Goal: Information Seeking & Learning: Find contact information

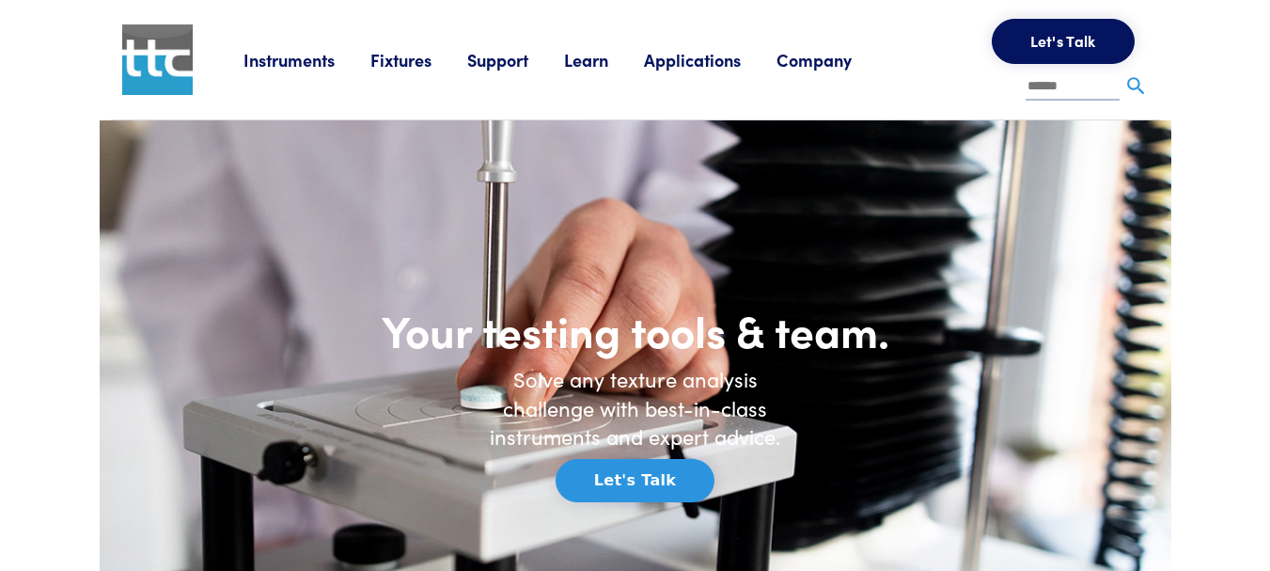
click at [821, 71] on link "Company" at bounding box center [832, 60] width 111 height 24
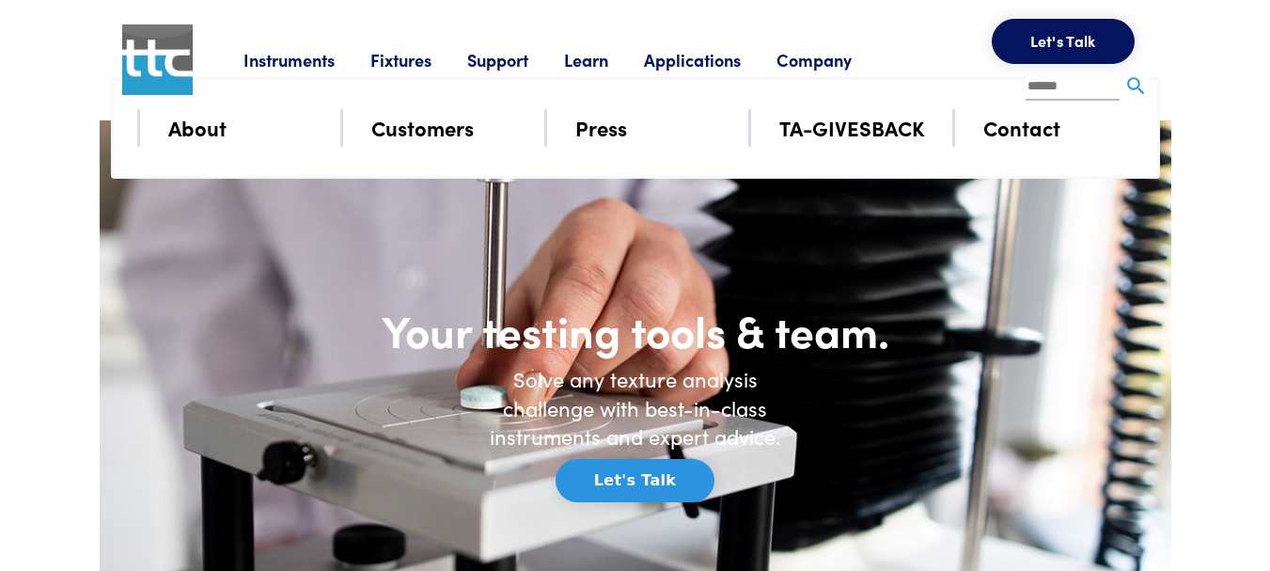
click at [1031, 134] on link "Contact" at bounding box center [1022, 127] width 77 height 33
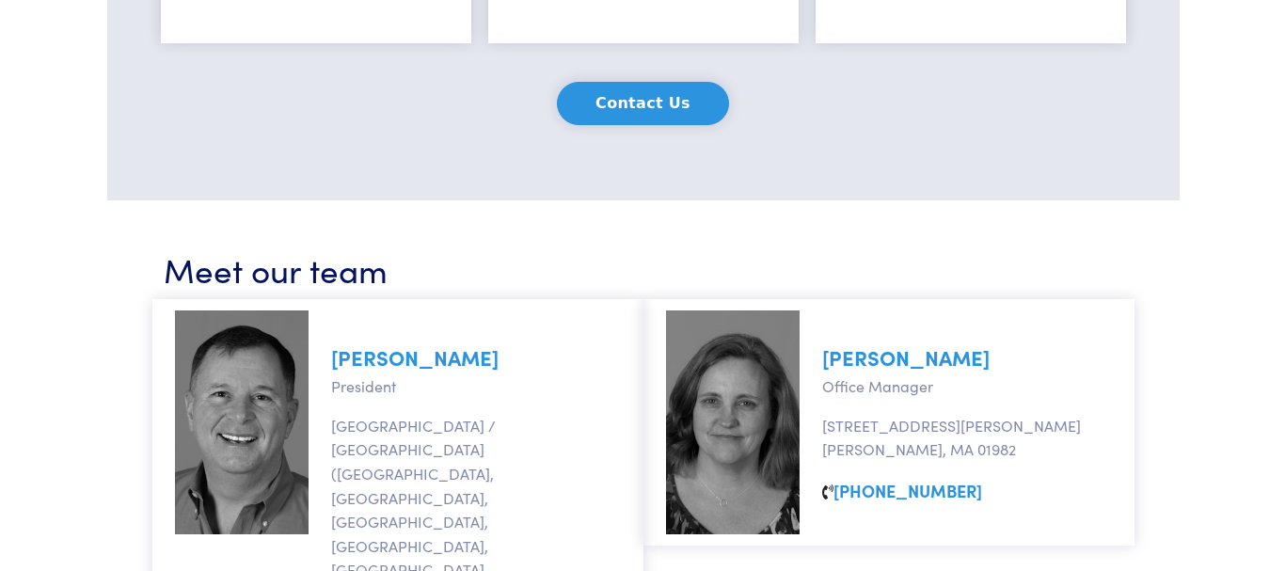
scroll to position [752, 0]
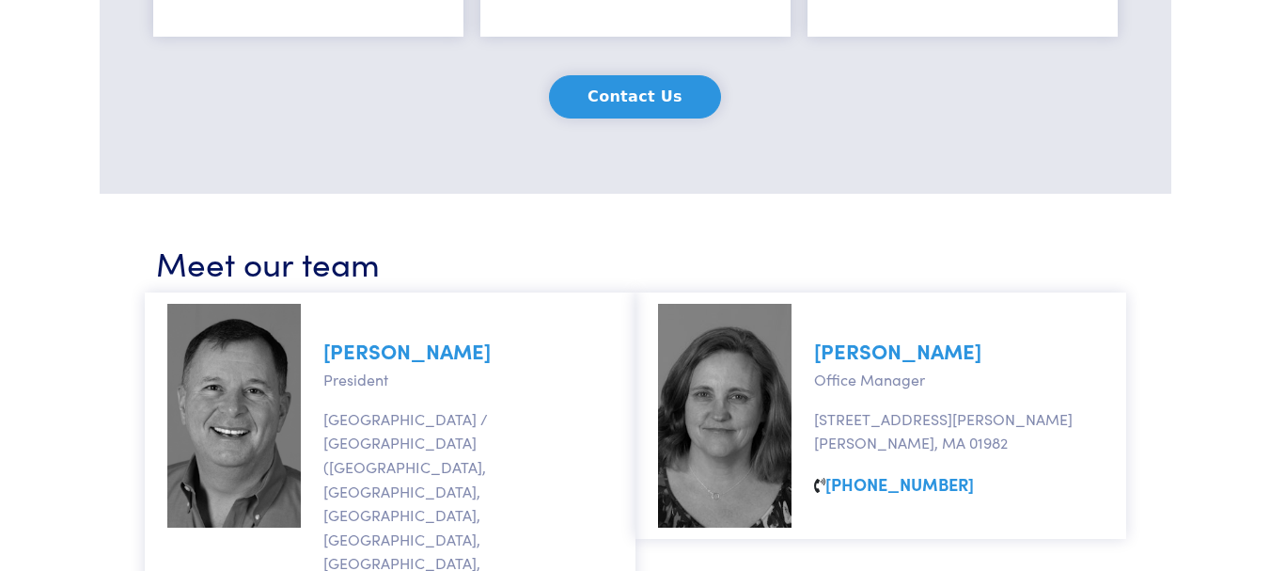
click at [602, 97] on button "Contact Us" at bounding box center [635, 96] width 172 height 43
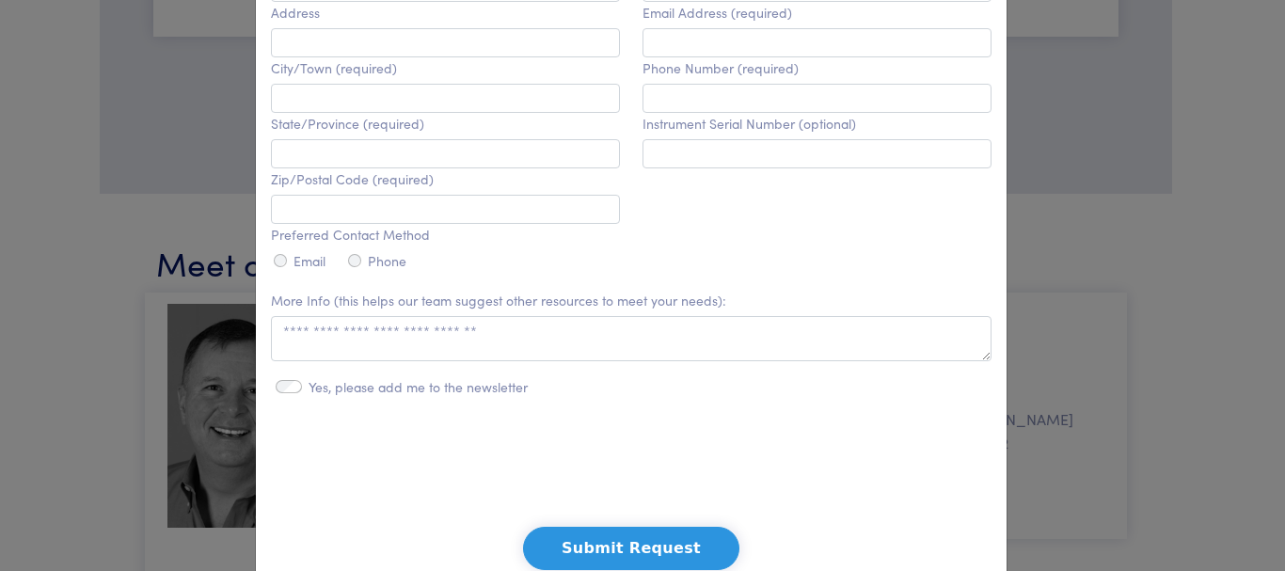
scroll to position [670, 0]
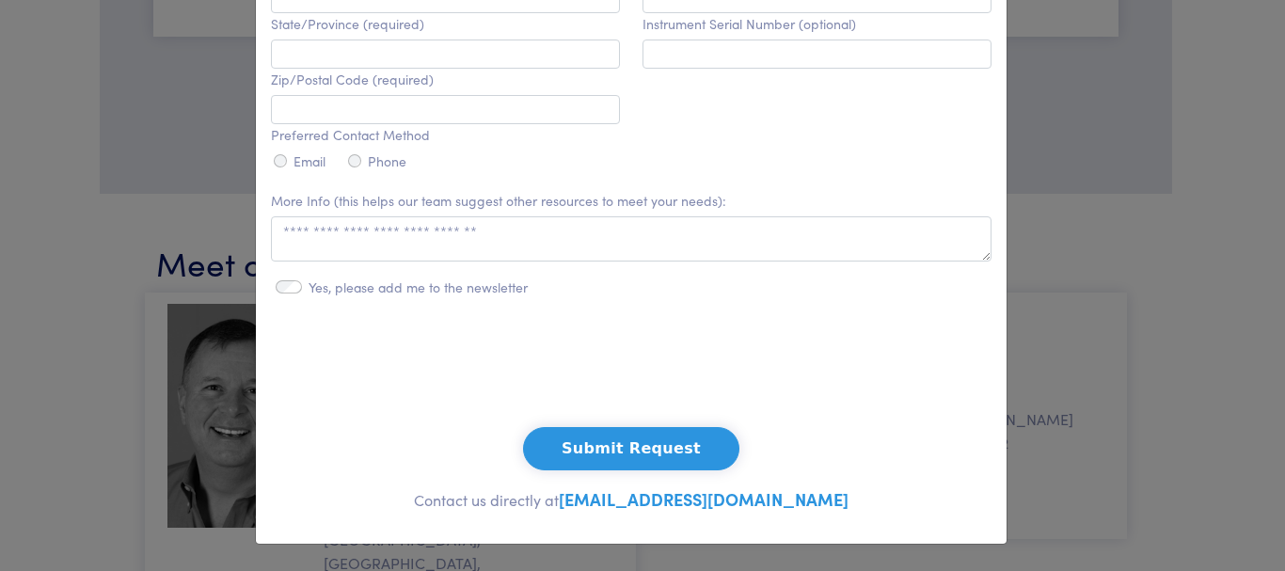
click at [1168, 441] on div "**********" at bounding box center [642, 285] width 1285 height 571
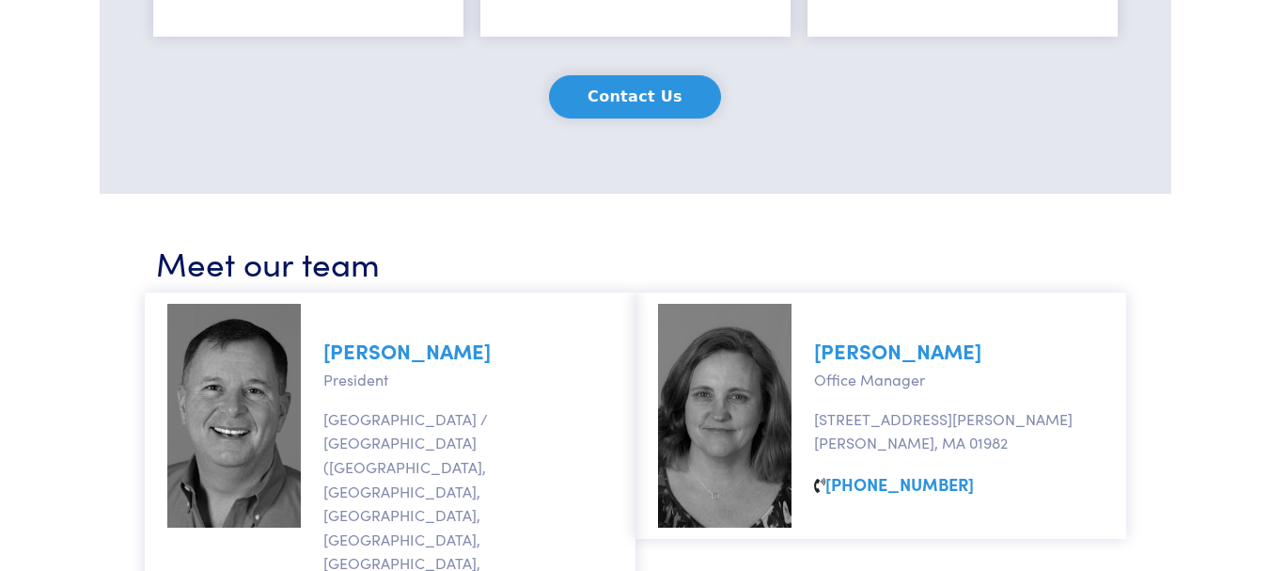
click at [655, 116] on button "Contact Us" at bounding box center [635, 96] width 172 height 43
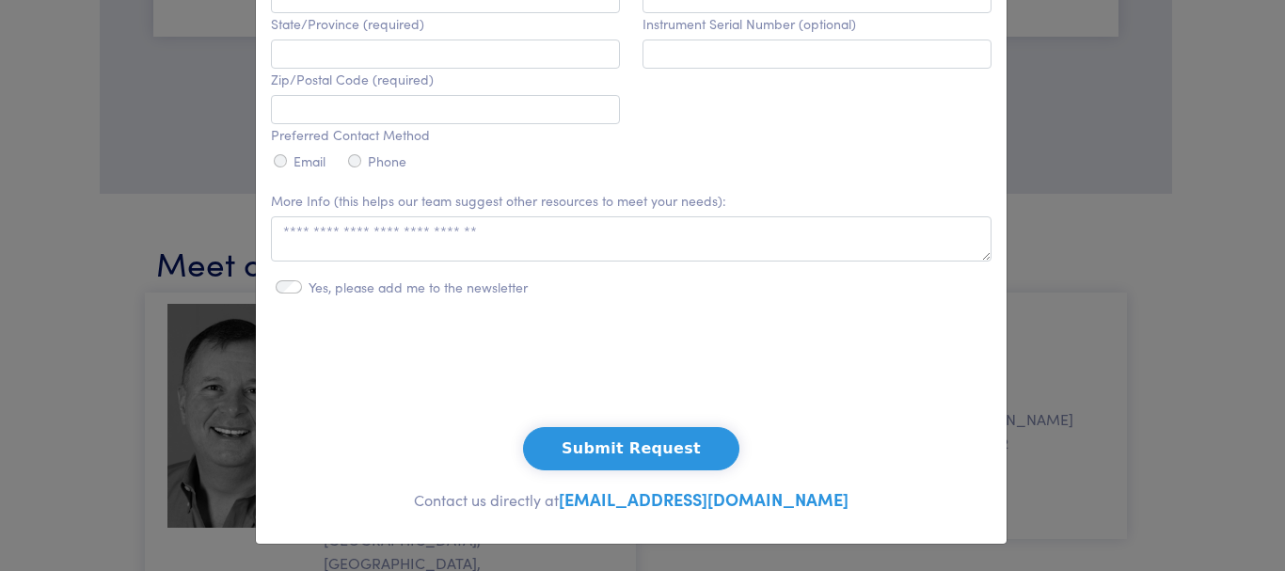
drag, startPoint x: 420, startPoint y: 496, endPoint x: 894, endPoint y: 500, distance: 474.0
click at [894, 500] on p "Contact us directly at sales@texturetechnologies.com" at bounding box center [631, 499] width 720 height 28
copy p "Contact us directly at sales@texturetechnologies.com"
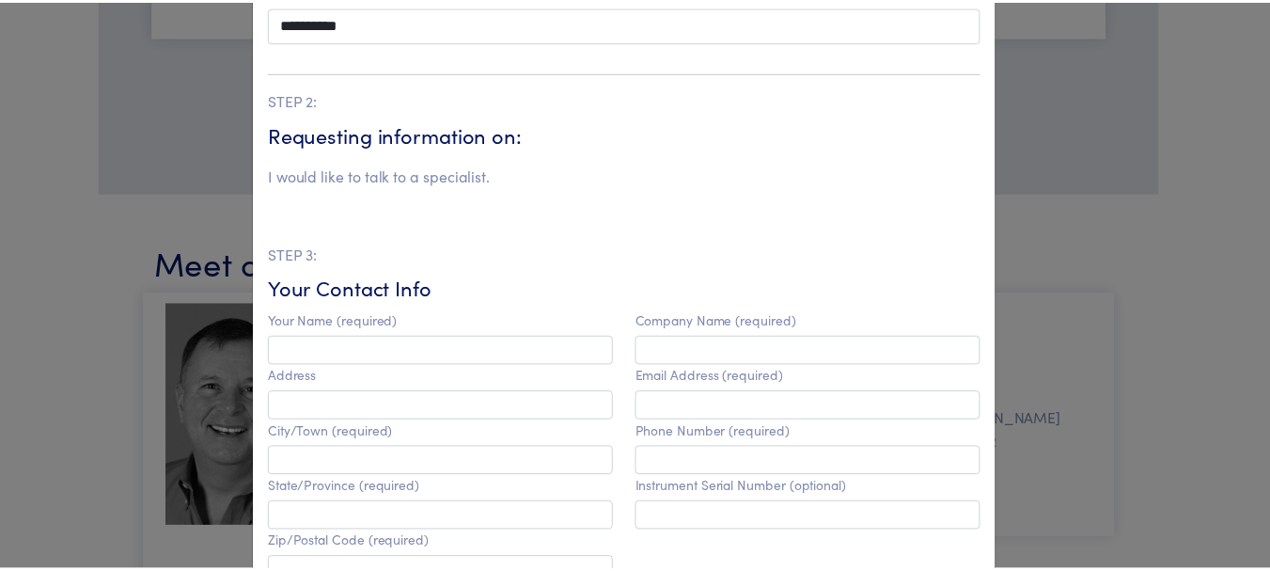
scroll to position [0, 0]
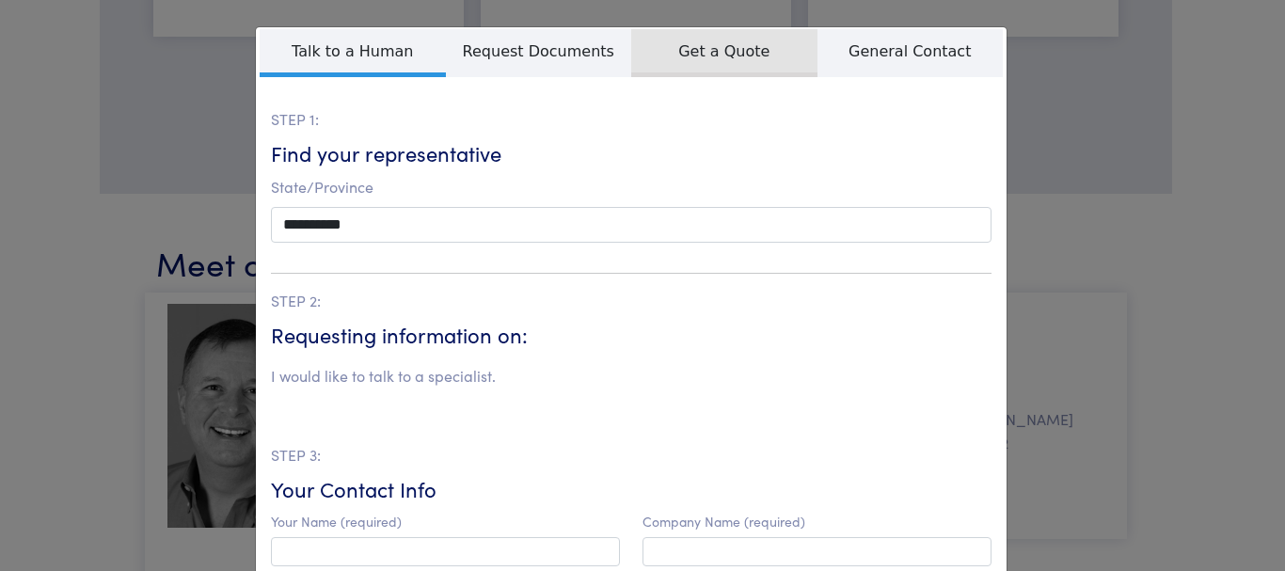
click at [687, 41] on span "Get a Quote" at bounding box center [724, 53] width 186 height 48
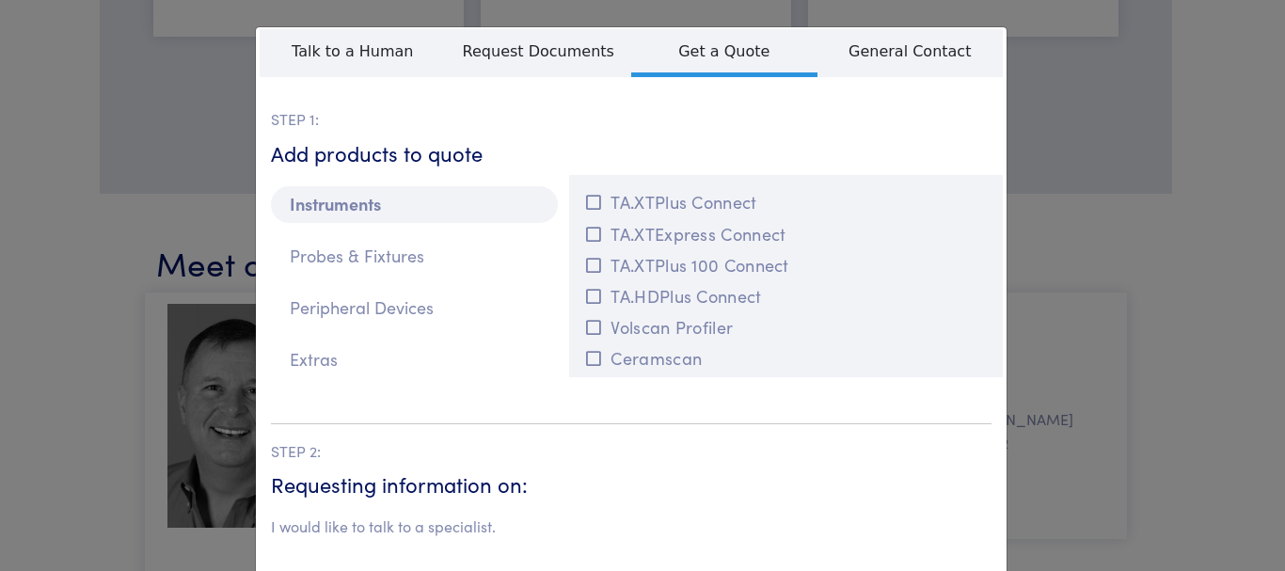
click at [1140, 377] on div "**********" at bounding box center [642, 285] width 1285 height 571
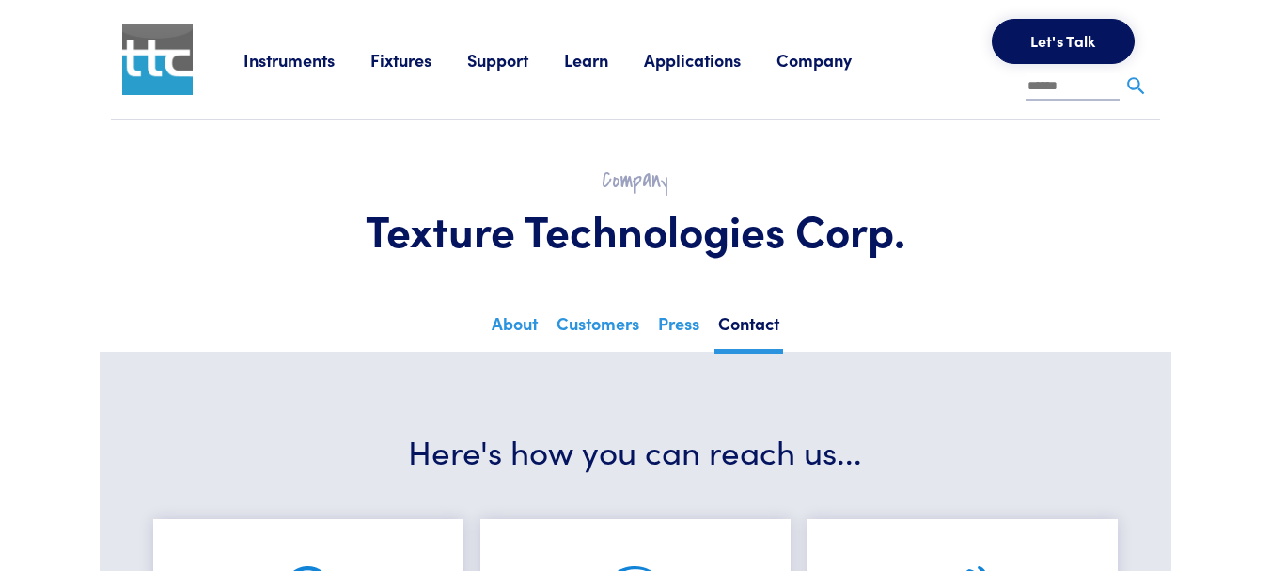
click at [155, 54] on img at bounding box center [157, 59] width 71 height 71
